Goal: Information Seeking & Learning: Check status

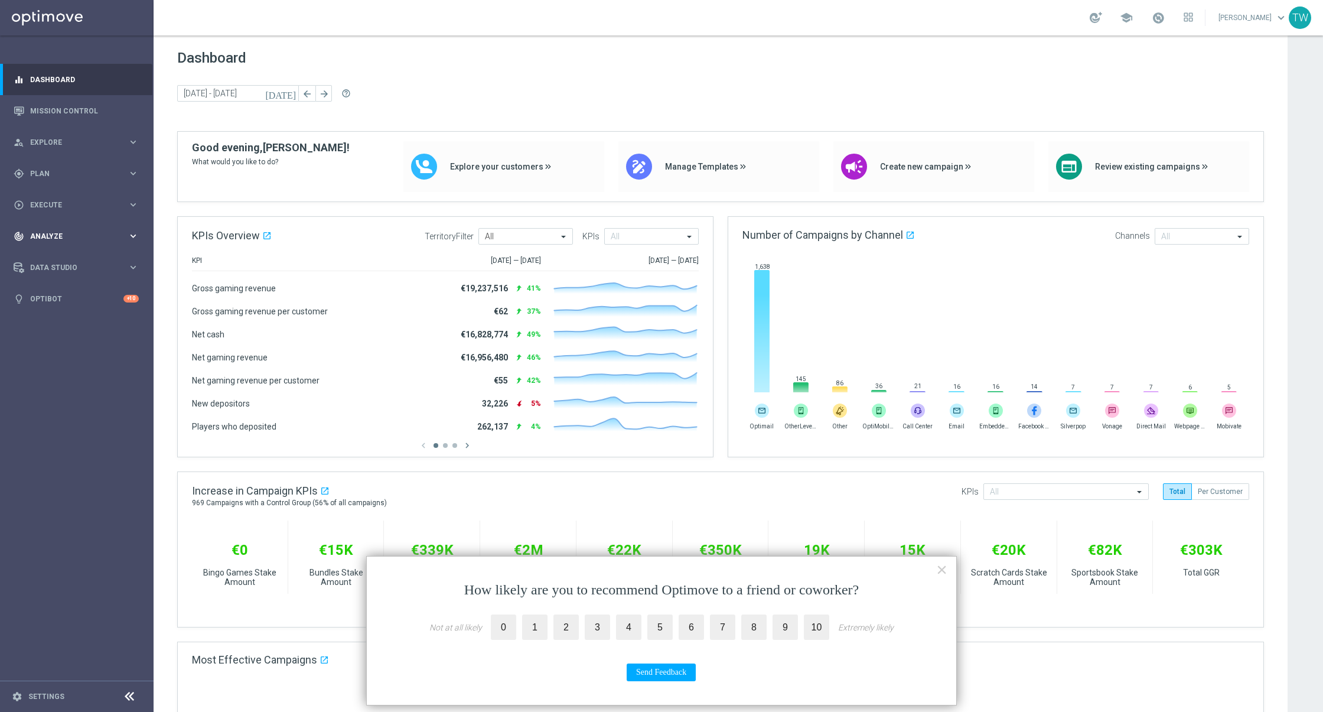
click at [82, 240] on div "track_changes Analyze" at bounding box center [71, 236] width 114 height 11
click at [70, 261] on link "Customer 360" at bounding box center [77, 260] width 92 height 9
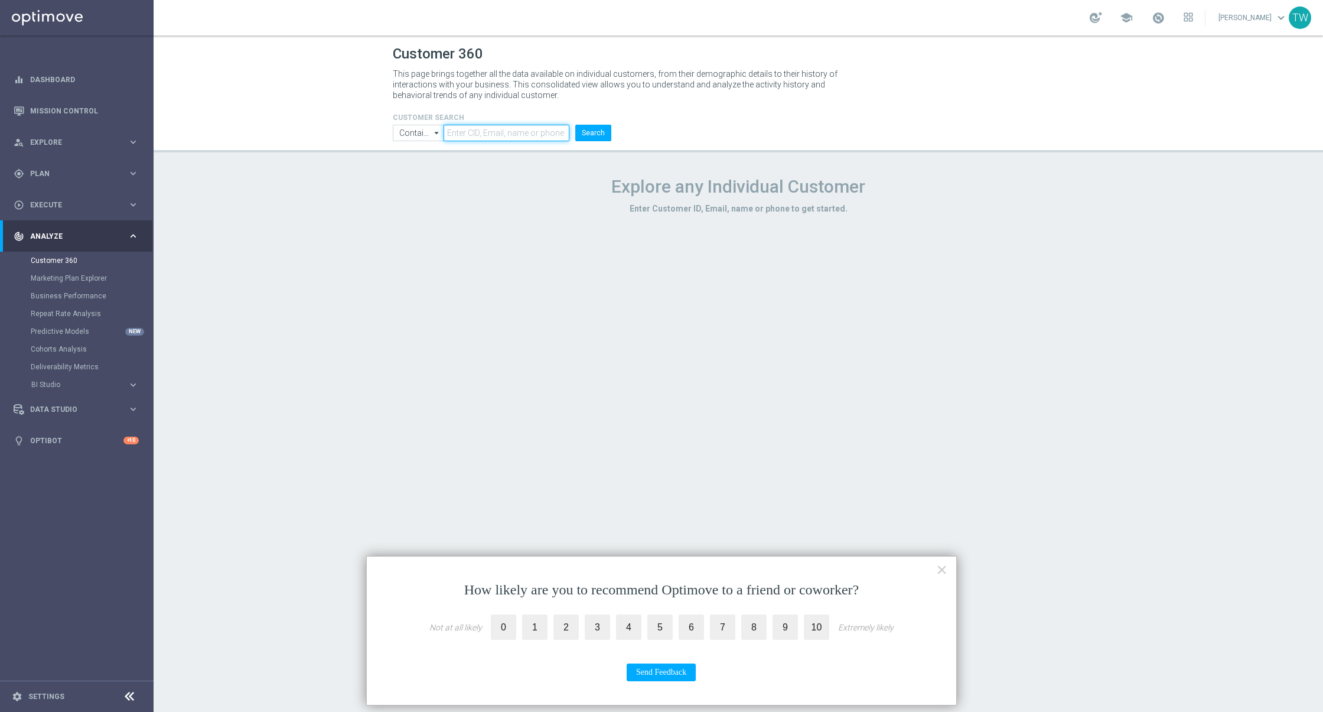
click at [480, 134] on input "text" at bounding box center [507, 133] width 126 height 17
paste input "21139851"
type input "21139851"
click at [614, 134] on li "Search" at bounding box center [593, 133] width 42 height 17
drag, startPoint x: 600, startPoint y: 135, endPoint x: 623, endPoint y: 284, distance: 151.3
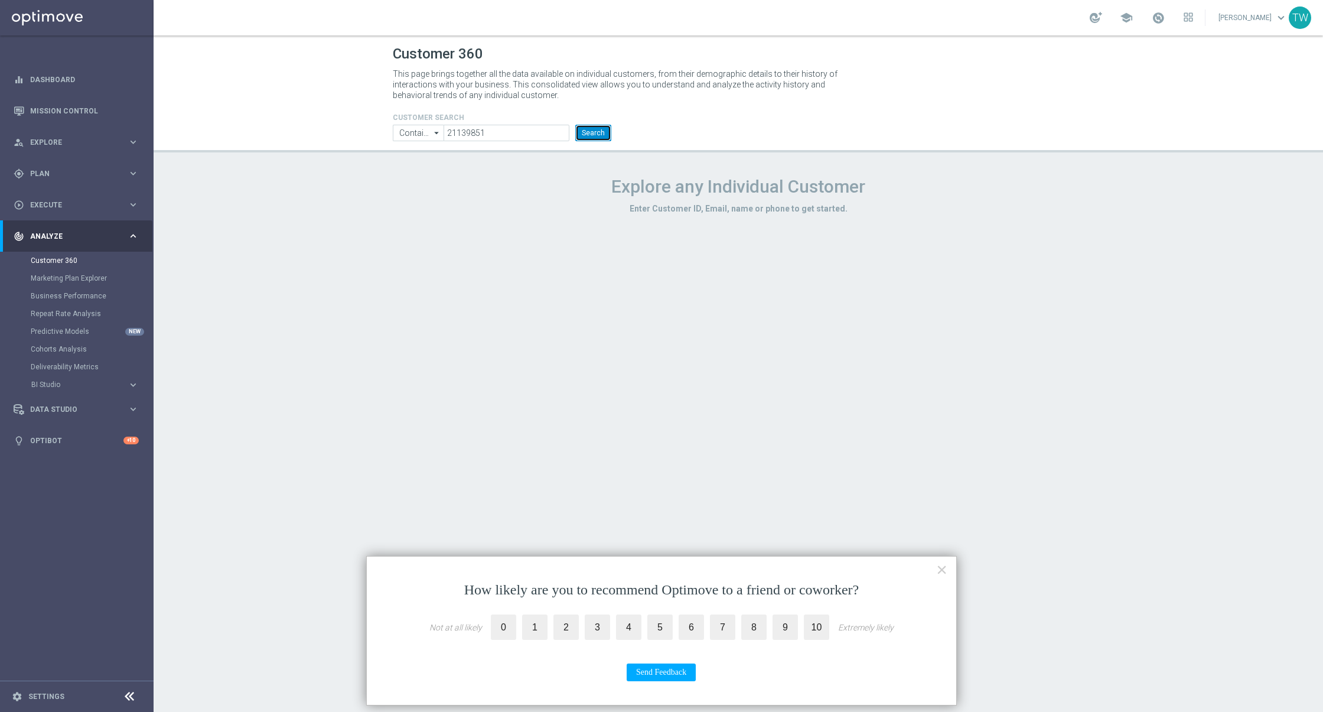
click at [599, 135] on button "Search" at bounding box center [593, 133] width 36 height 17
click at [946, 570] on button "×" at bounding box center [941, 569] width 11 height 19
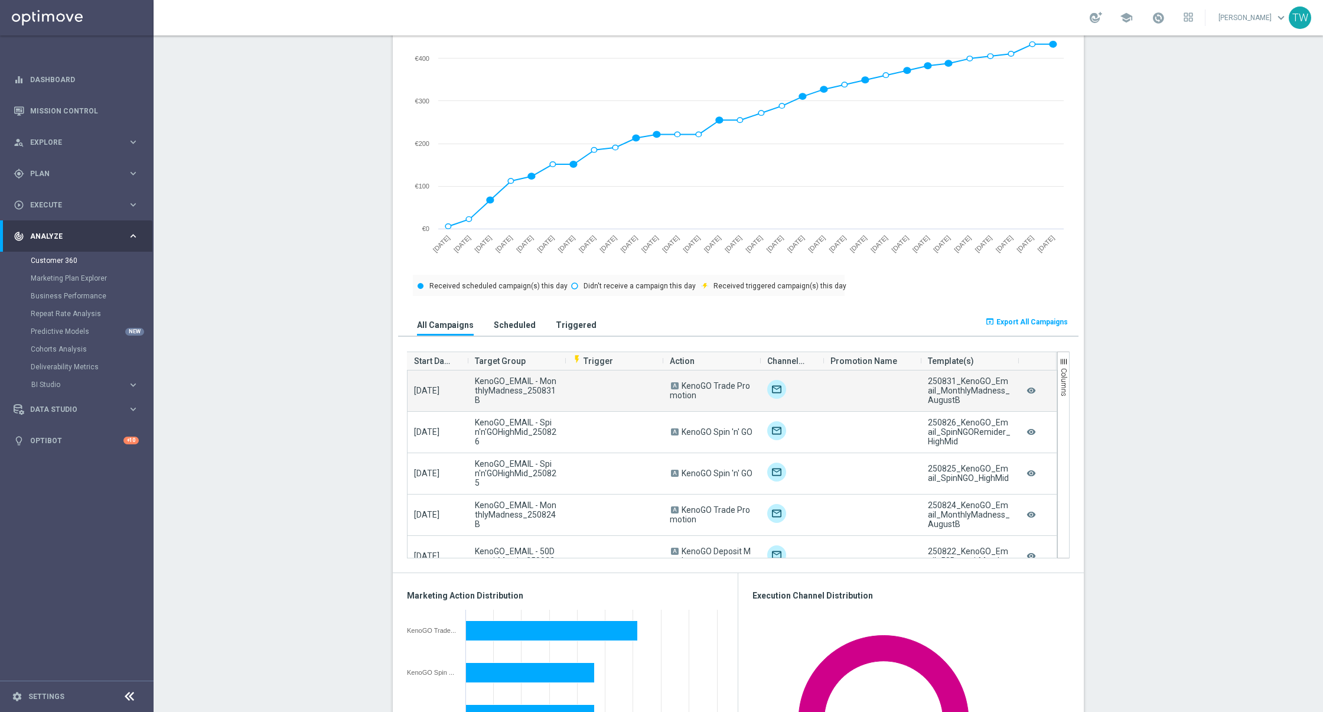
scroll to position [520, 0]
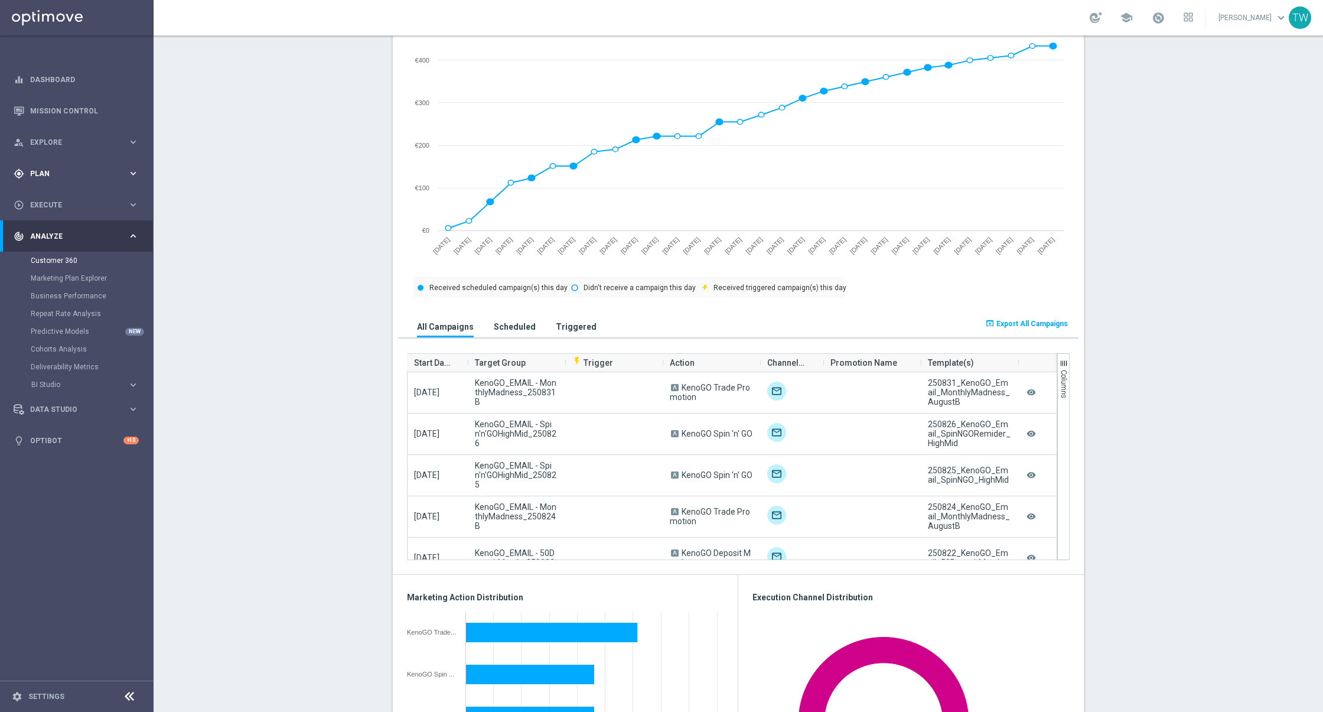
click at [55, 168] on div "gps_fixed Plan" at bounding box center [71, 173] width 114 height 11
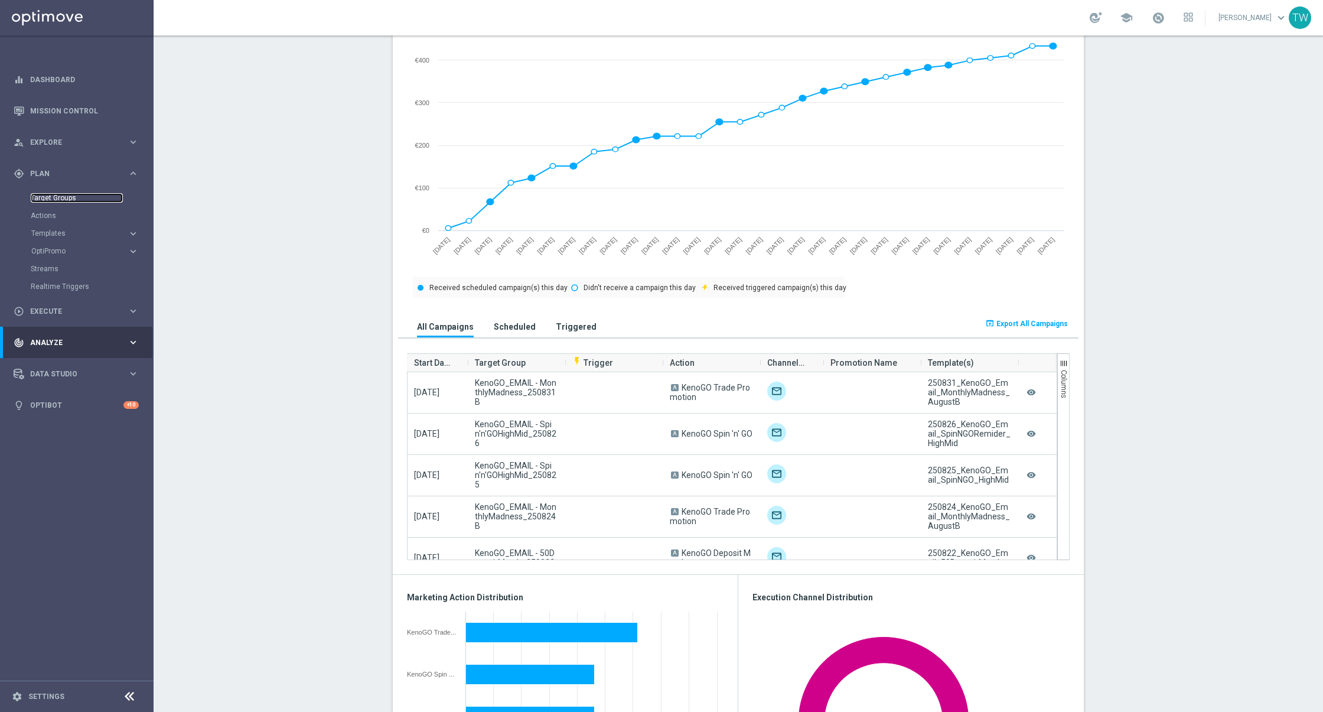
click at [71, 199] on link "Target Groups" at bounding box center [77, 197] width 92 height 9
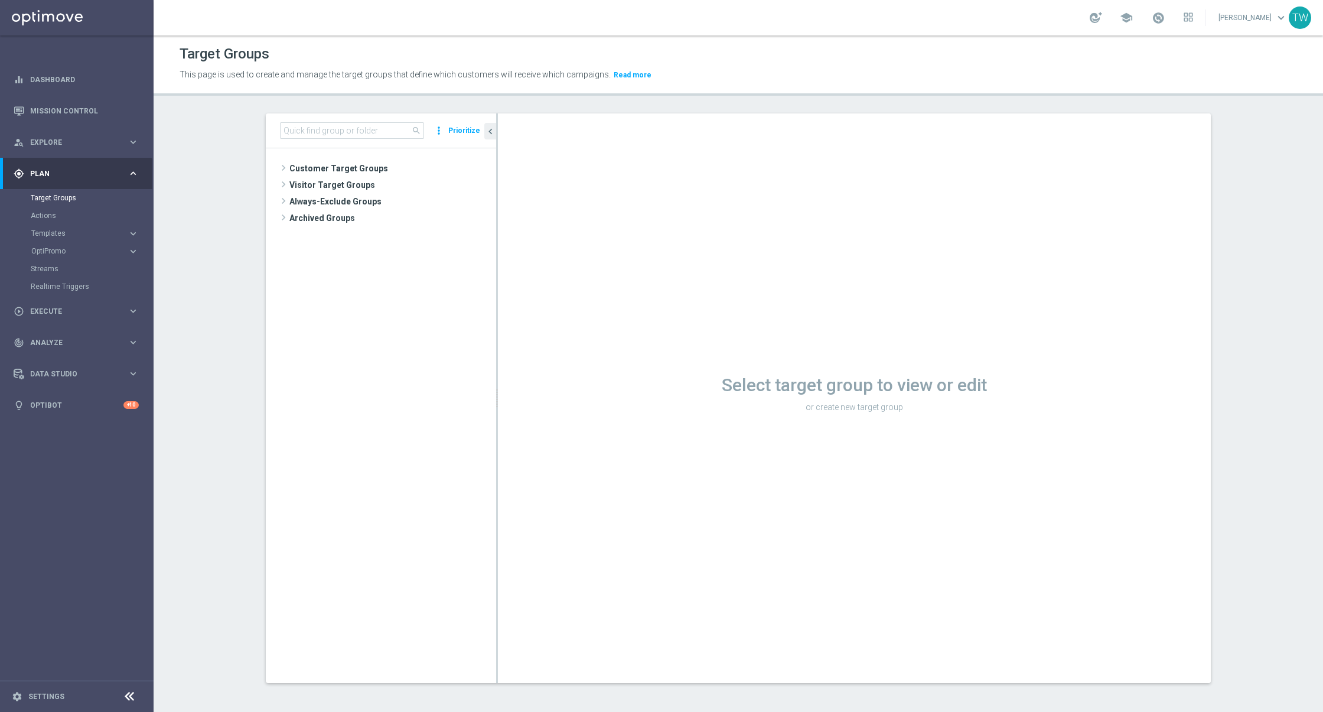
click at [292, 123] on div "search more_vert Prioritize" at bounding box center [381, 130] width 230 height 35
click at [292, 127] on input at bounding box center [352, 130] width 144 height 17
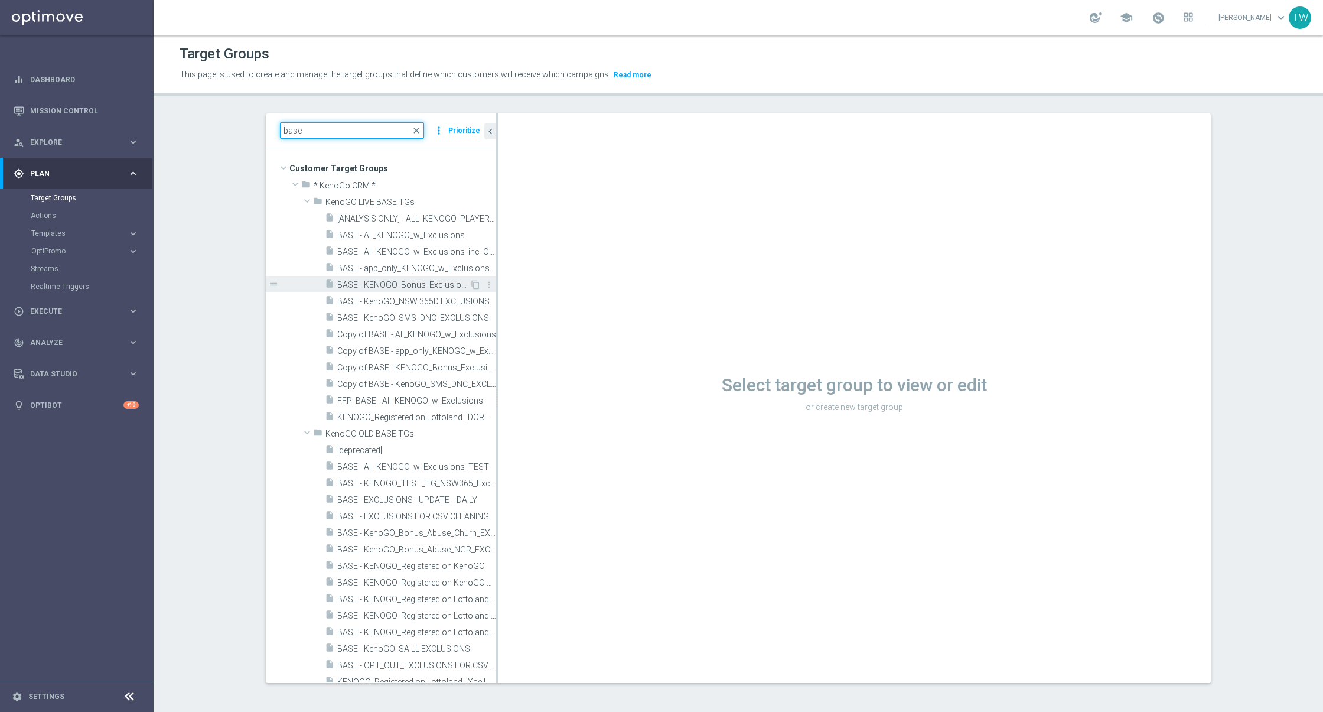
type input "base"
click at [440, 285] on span "BASE - KENOGO_Bonus_Exclusions" at bounding box center [403, 285] width 132 height 10
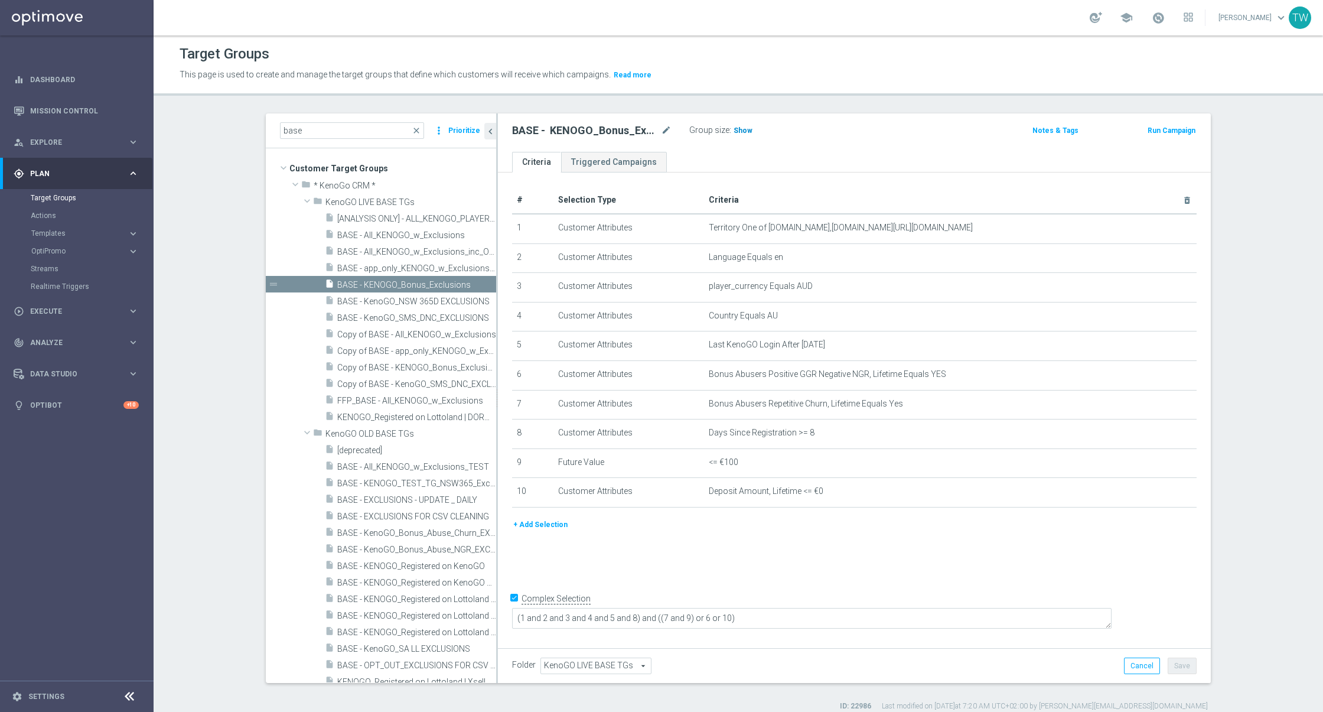
click at [741, 131] on span "Show" at bounding box center [743, 130] width 19 height 8
click at [762, 131] on div "Group size : 23,470" at bounding box center [748, 129] width 118 height 14
click at [754, 132] on span "23,470" at bounding box center [746, 131] width 25 height 11
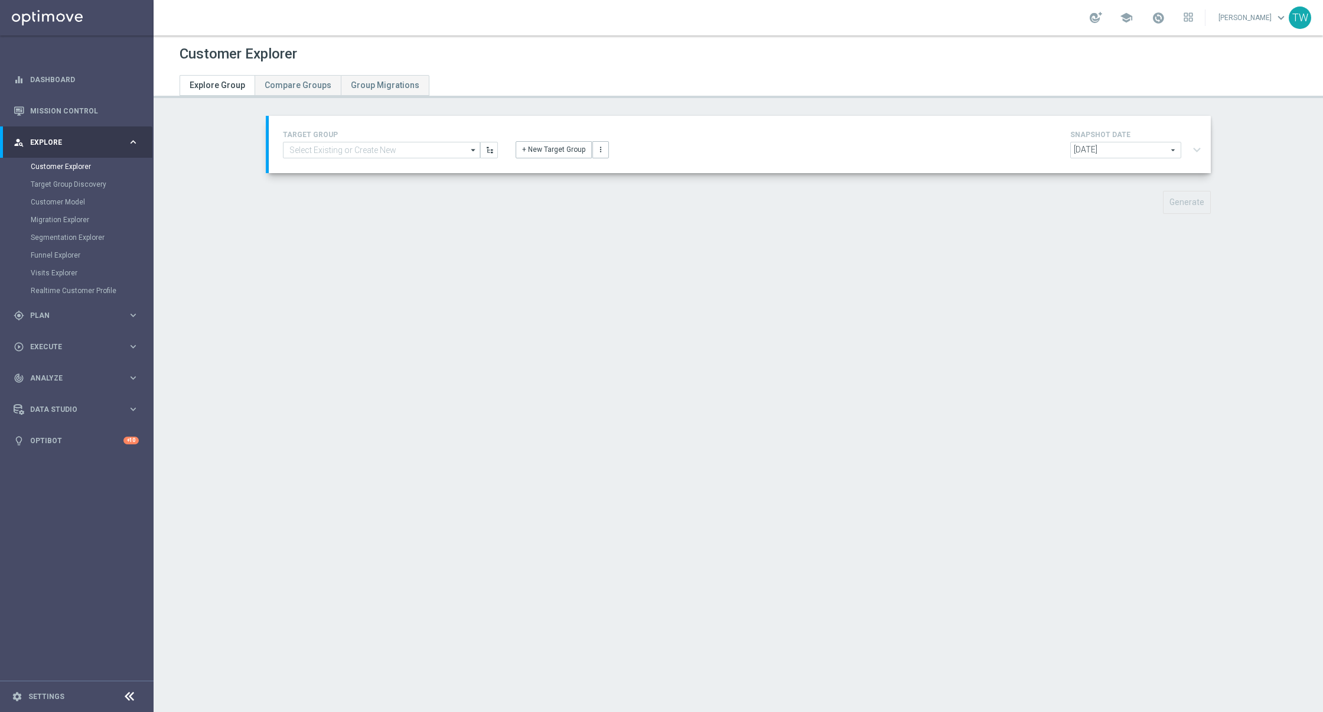
type input "BASE - KENOGO_Bonus_Exclusions"
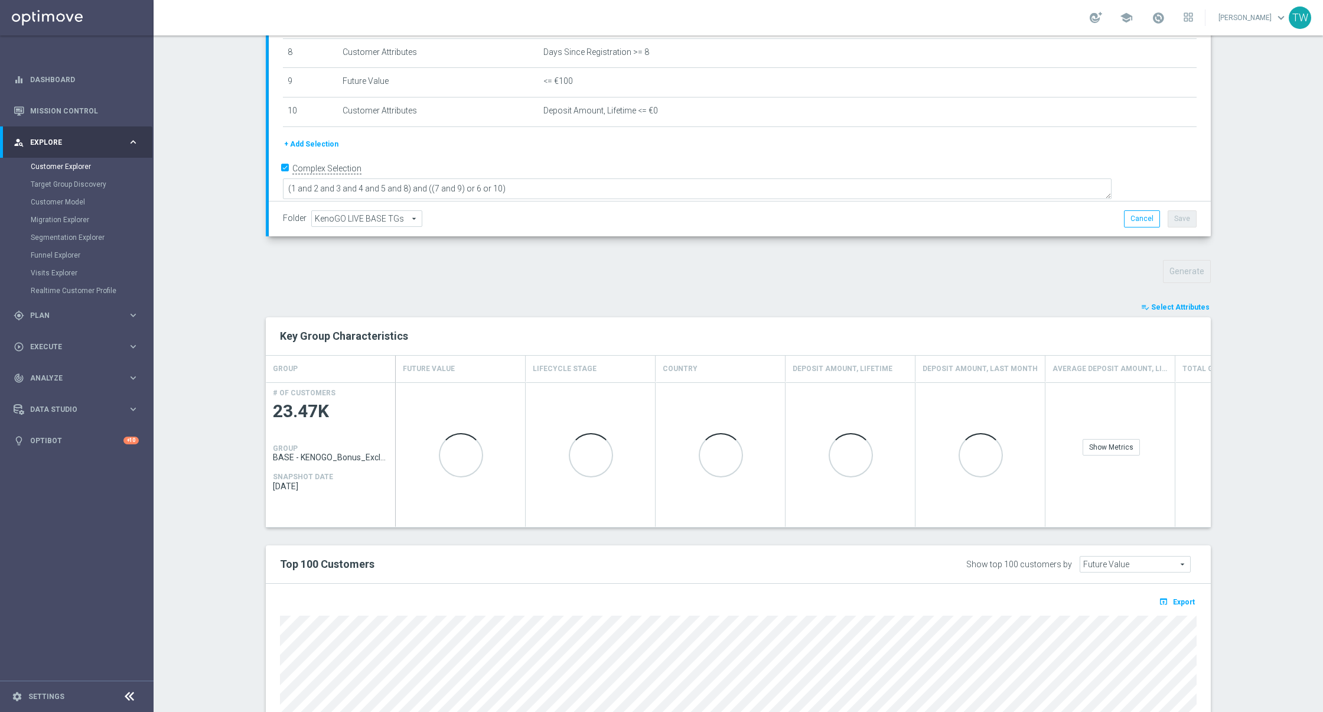
scroll to position [395, 0]
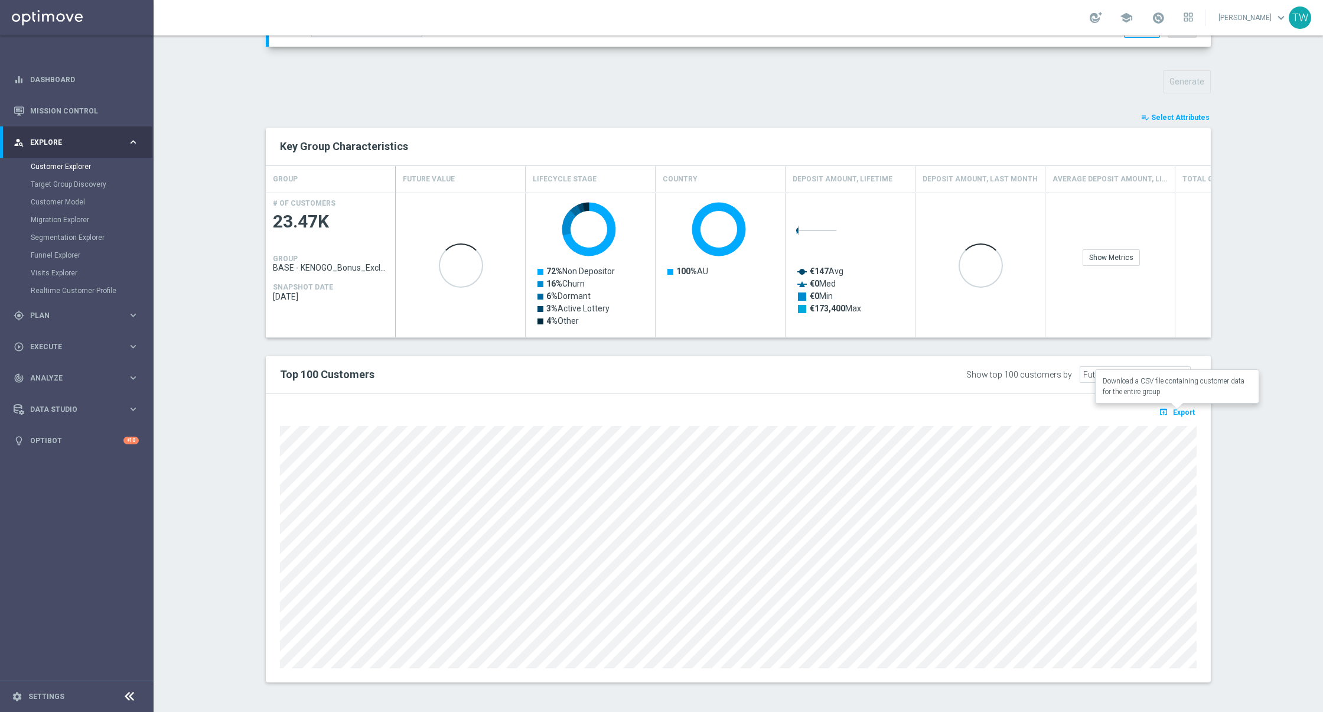
click at [1186, 408] on span "Export" at bounding box center [1184, 412] width 22 height 8
click at [77, 349] on span "Execute" at bounding box center [78, 346] width 97 height 7
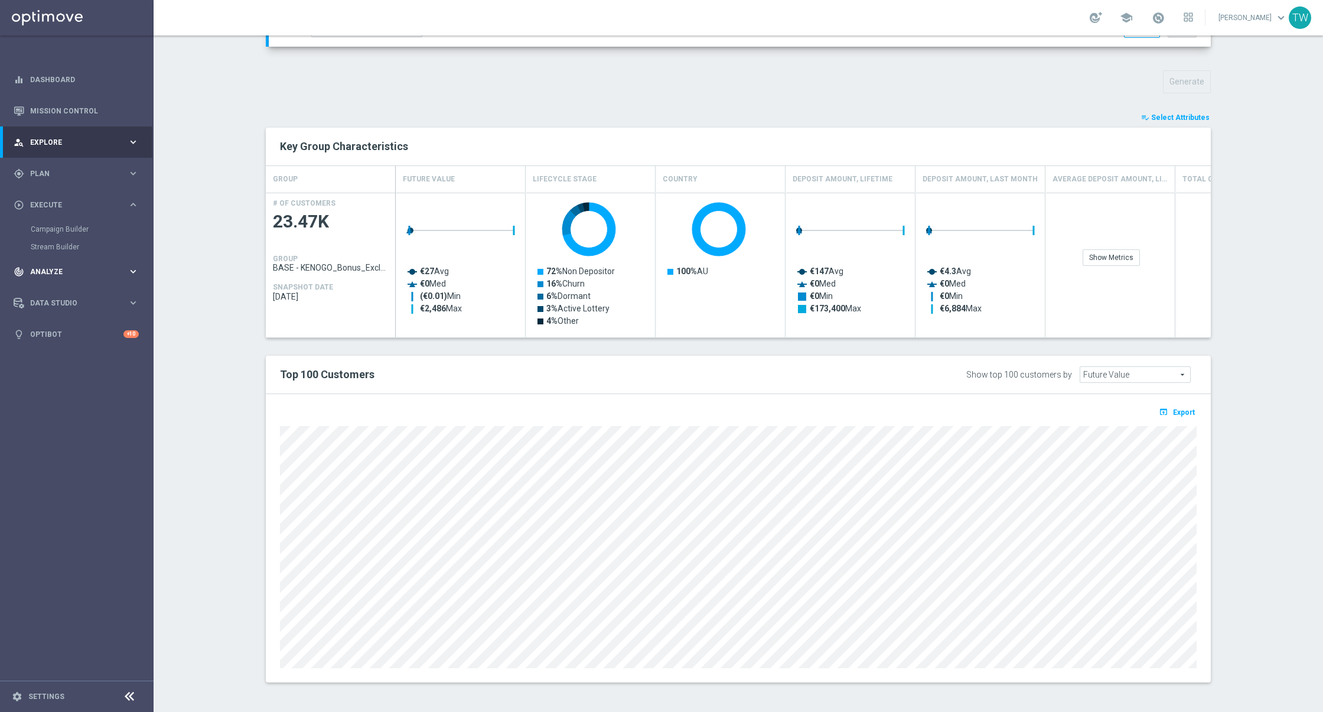
click at [77, 274] on span "Analyze" at bounding box center [78, 271] width 97 height 7
click at [69, 258] on link "Customer 360" at bounding box center [77, 260] width 92 height 9
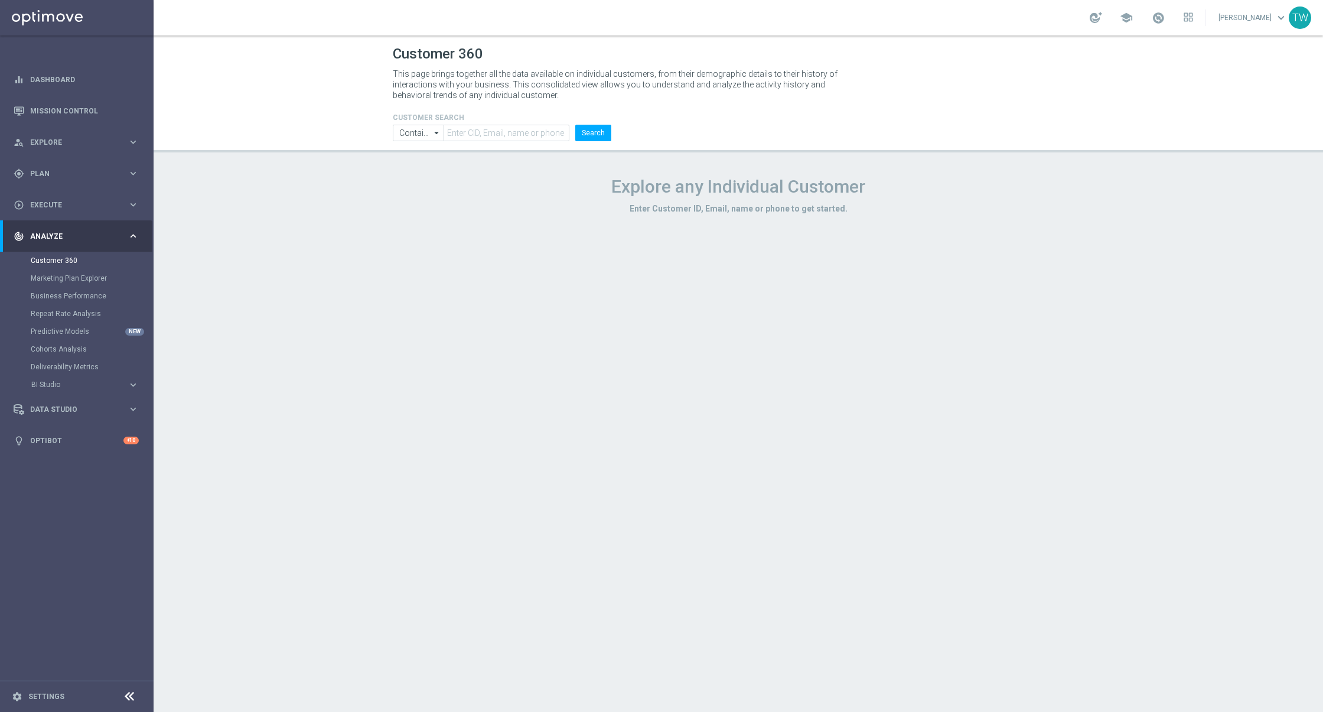
click at [524, 121] on h4 "CUSTOMER SEARCH" at bounding box center [502, 117] width 219 height 8
click at [529, 137] on input "text" at bounding box center [507, 133] width 126 height 17
paste input "21353260"
click at [587, 132] on button "Search" at bounding box center [593, 133] width 36 height 17
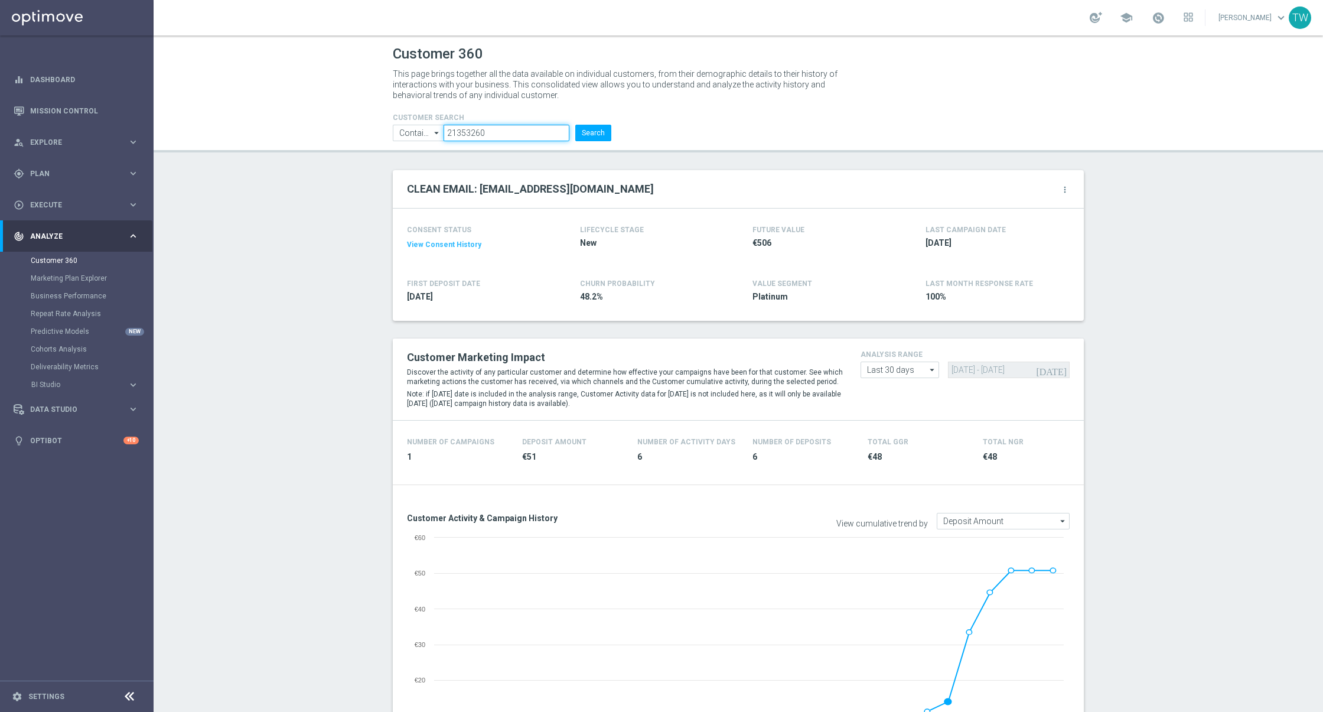
drag, startPoint x: 515, startPoint y: 131, endPoint x: 387, endPoint y: 126, distance: 127.7
click at [387, 126] on div "CUSTOMER SEARCH Contains Contains arrow_drop_down Show Selected 0 of NaN Contai…" at bounding box center [502, 122] width 236 height 38
paste input "38265"
click at [592, 132] on button "Search" at bounding box center [593, 133] width 36 height 17
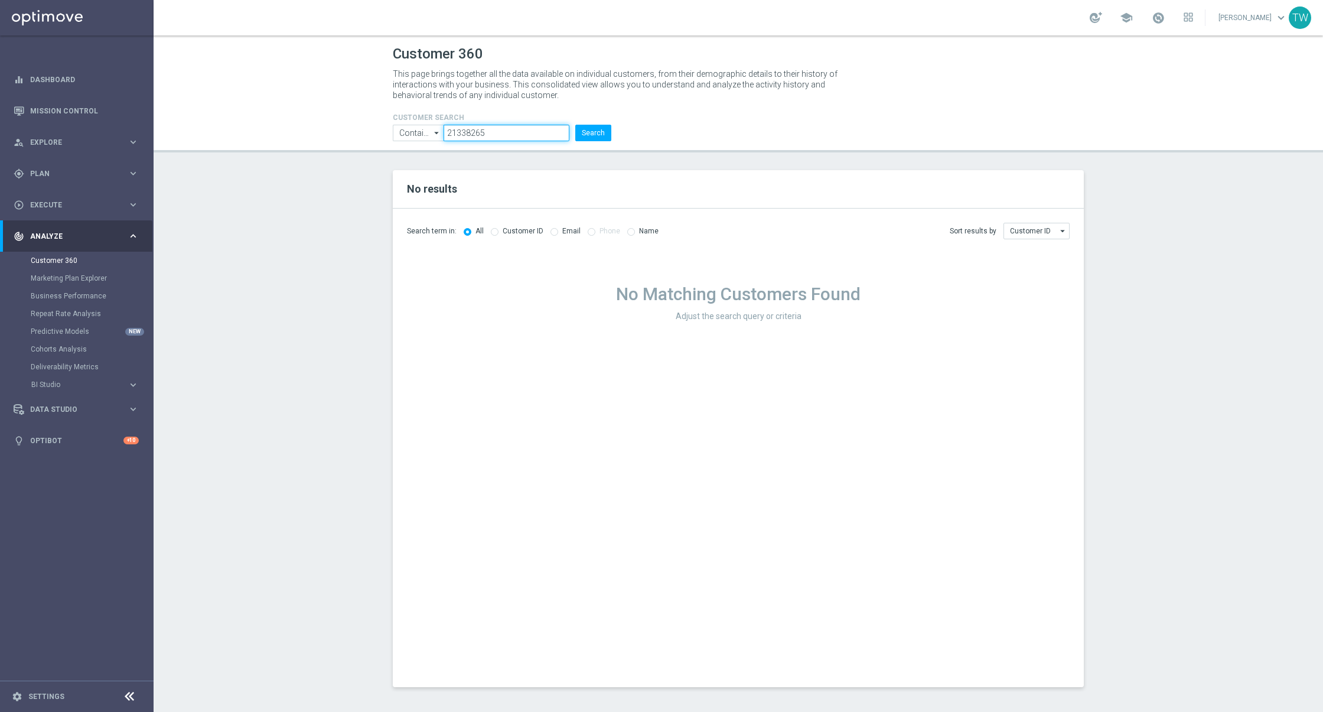
drag, startPoint x: 497, startPoint y: 138, endPoint x: 401, endPoint y: 126, distance: 97.6
click at [401, 126] on ul "Contains Contains arrow_drop_down Show Selected 0 of NaN Contains Equals" at bounding box center [502, 133] width 224 height 17
paste input "53260"
click at [603, 136] on button "Search" at bounding box center [593, 133] width 36 height 17
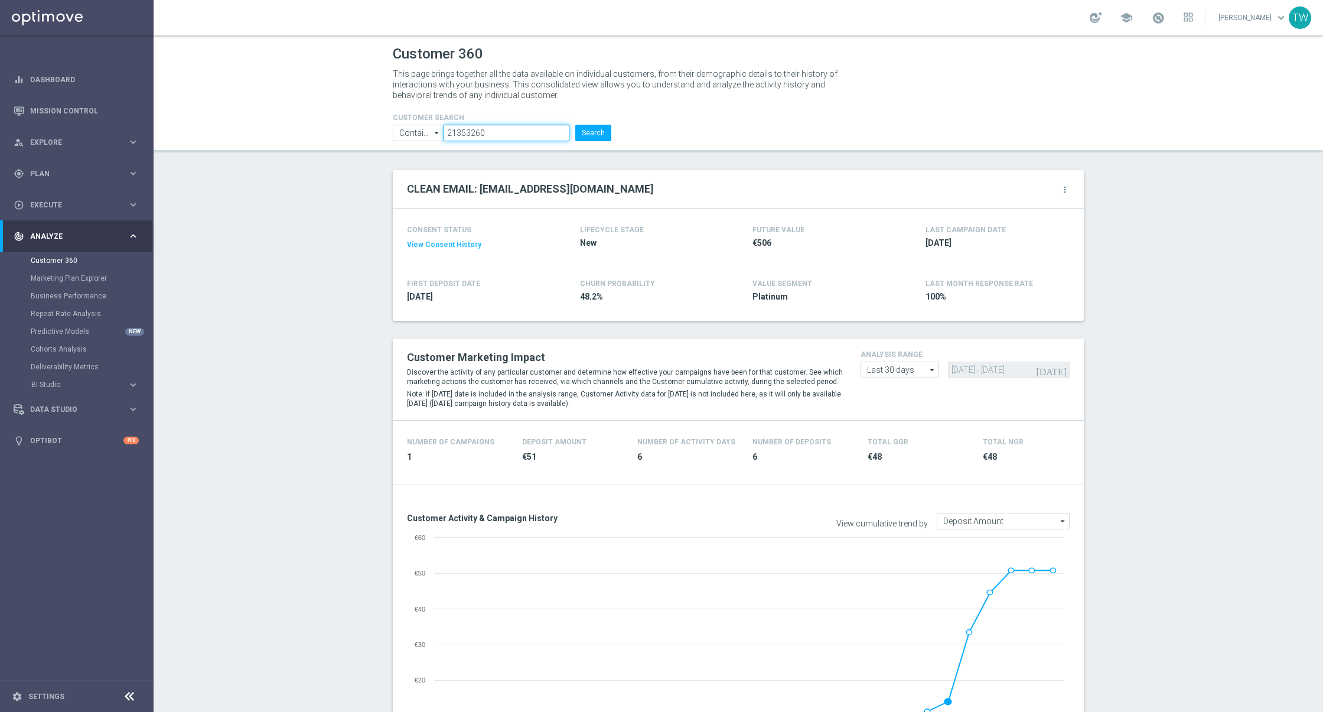
click at [522, 129] on input "21353260" at bounding box center [507, 133] width 126 height 17
paste input "[EMAIL_ADDRESS][DOMAIN_NAME]"
type input "[EMAIL_ADDRESS][DOMAIN_NAME]"
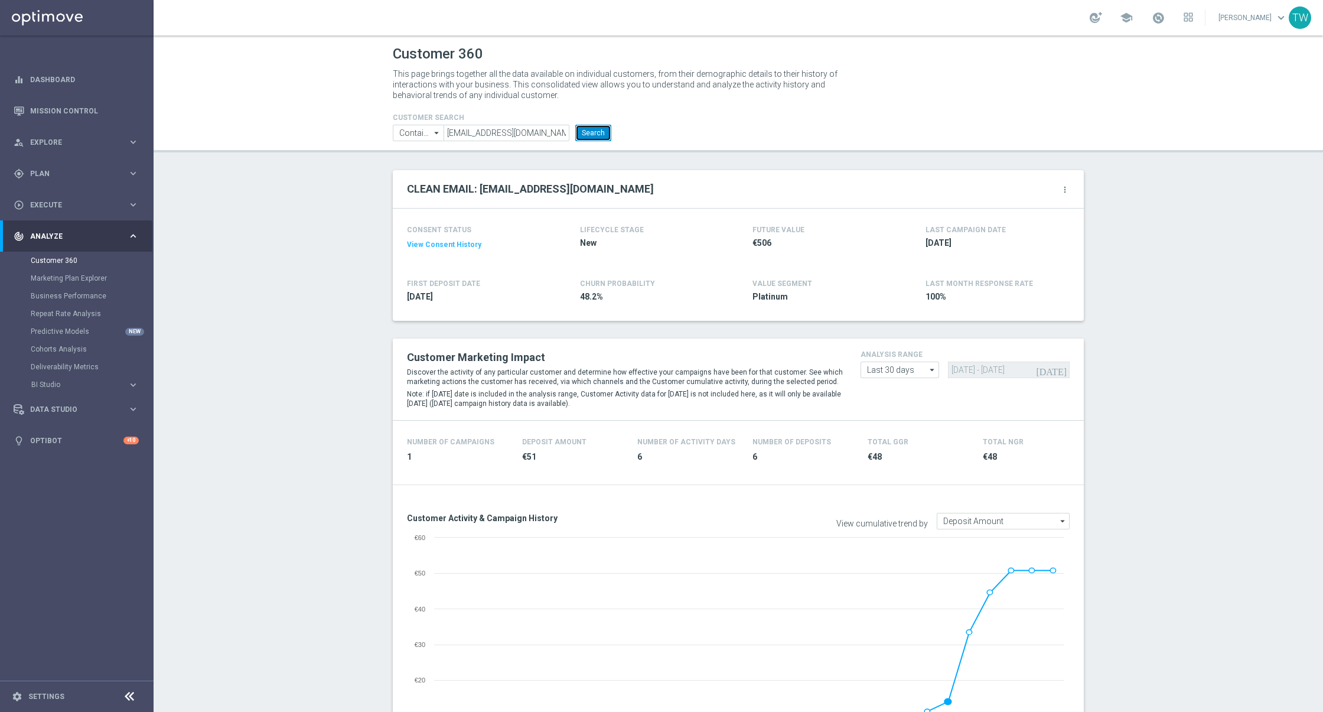
click at [605, 135] on button "Search" at bounding box center [593, 133] width 36 height 17
